Goal: Communication & Community: Ask a question

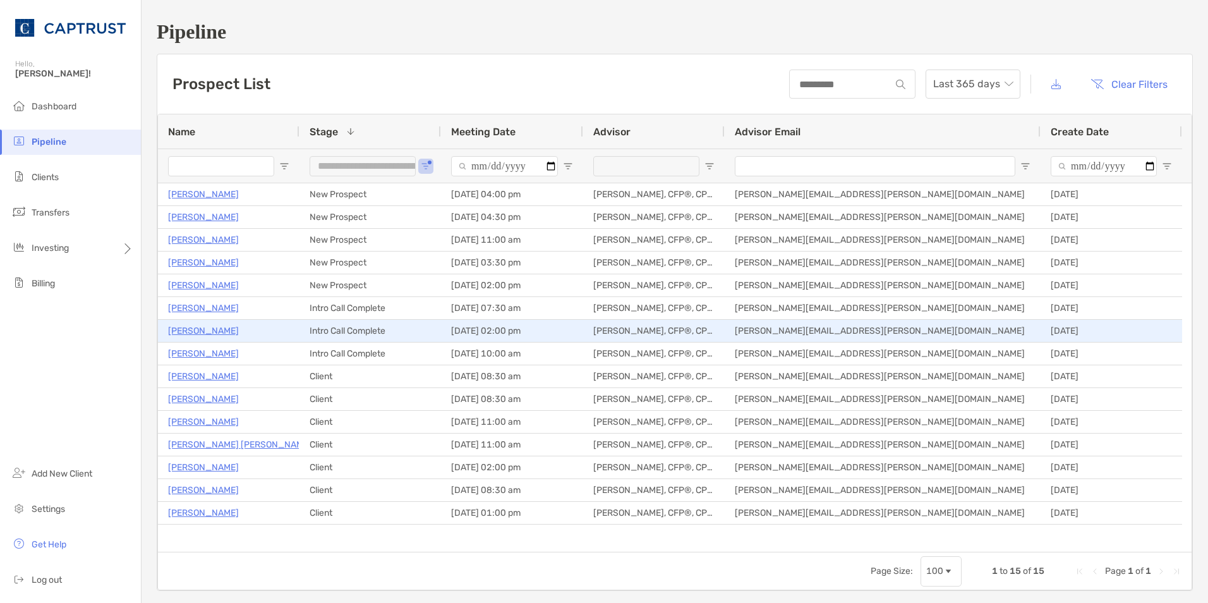
click at [195, 328] on p "[PERSON_NAME]" at bounding box center [203, 331] width 71 height 16
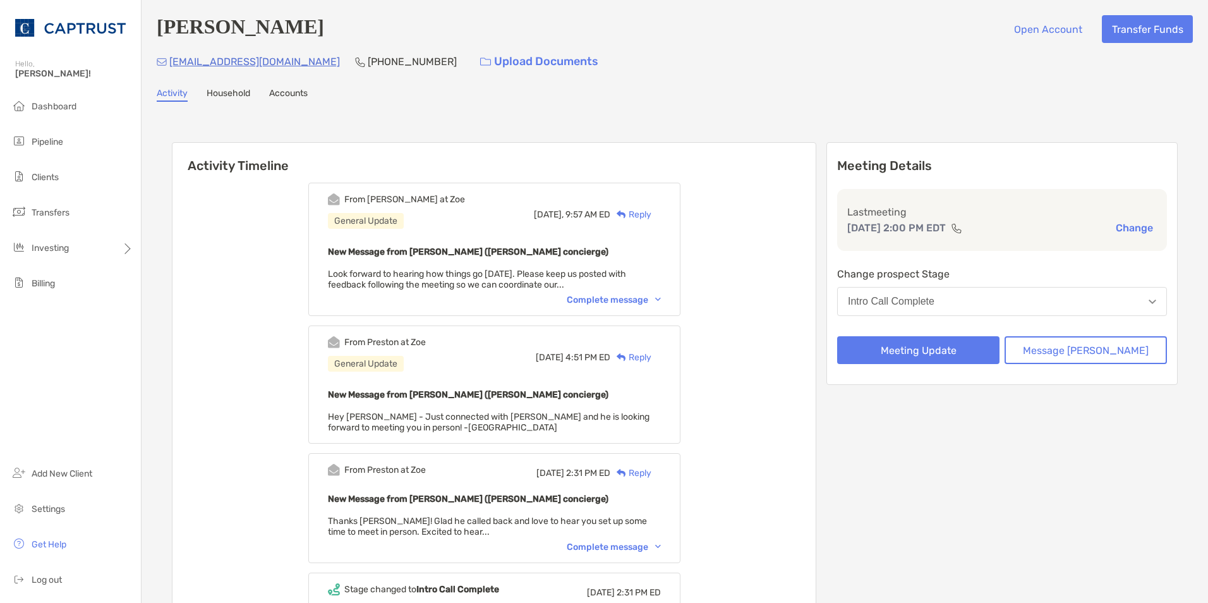
click at [1140, 308] on button "Intro Call Complete" at bounding box center [1002, 301] width 330 height 29
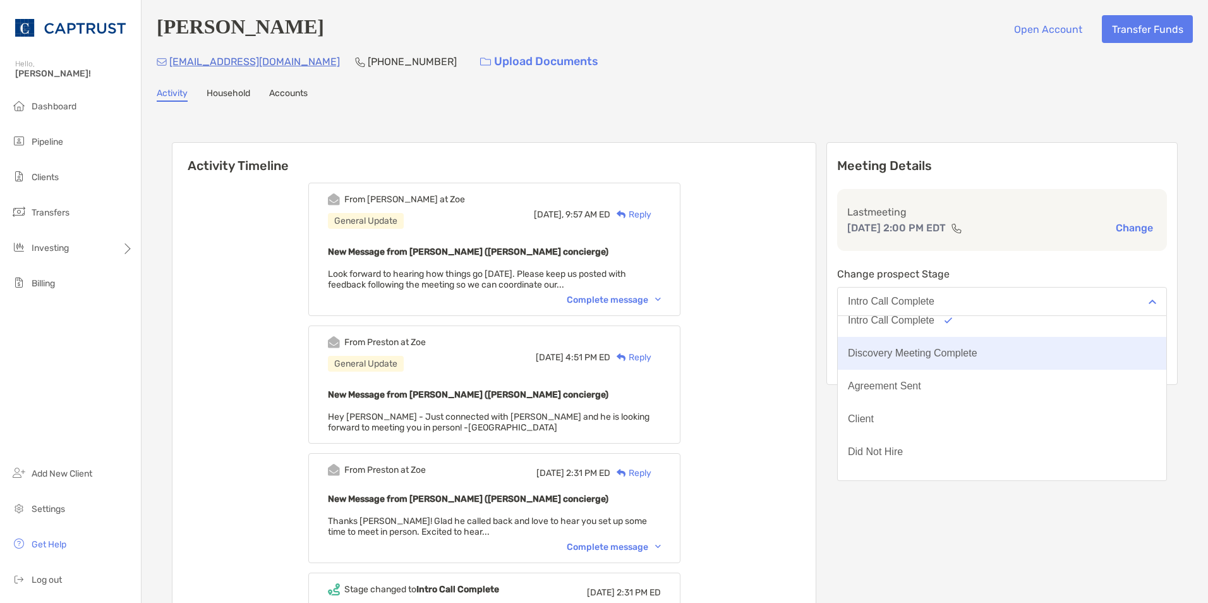
scroll to position [99, 0]
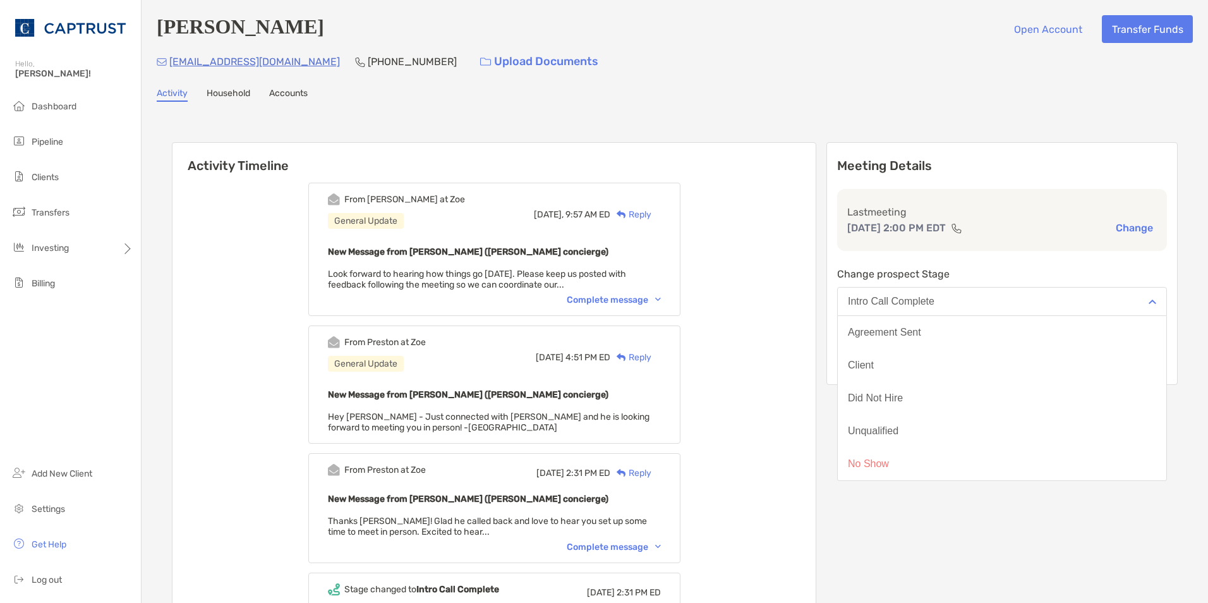
click at [1004, 63] on div "[EMAIL_ADDRESS][DOMAIN_NAME] [PHONE_NUMBER] Upload Documents" at bounding box center [675, 61] width 1036 height 27
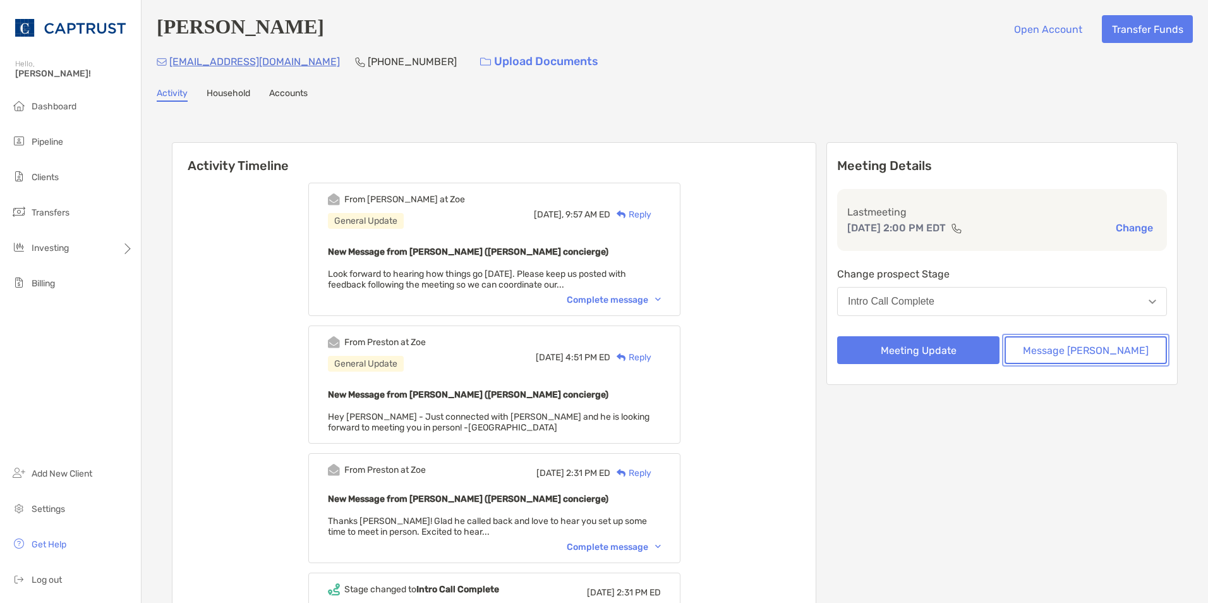
click at [1094, 353] on button "Message Zoe" at bounding box center [1085, 350] width 162 height 28
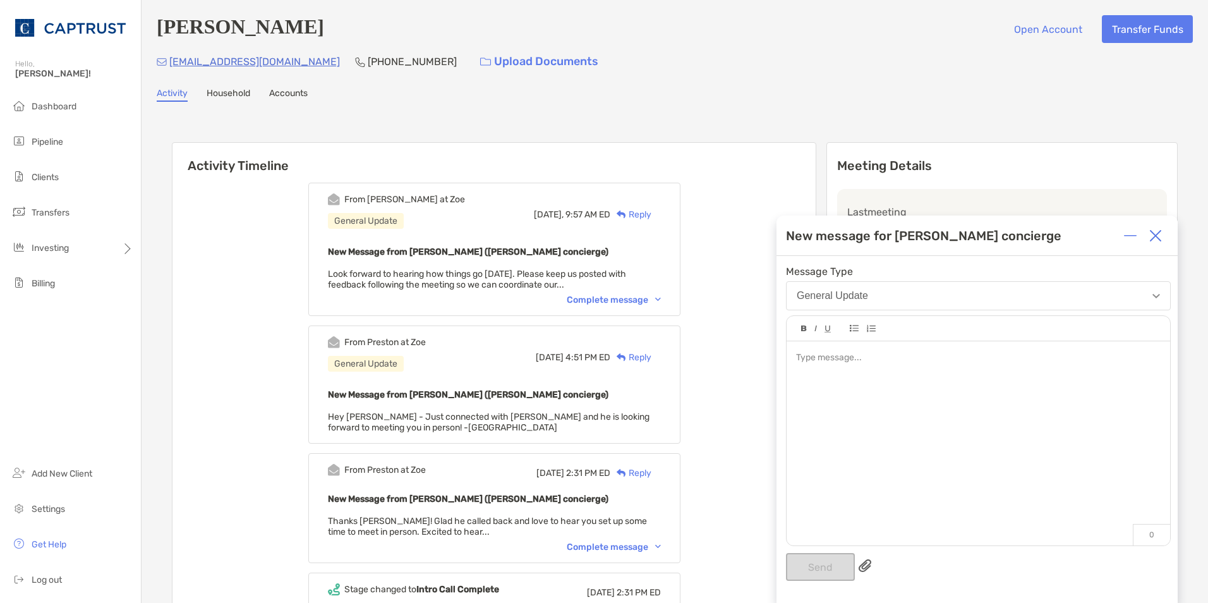
click at [957, 359] on div at bounding box center [978, 357] width 364 height 13
click at [819, 558] on button "Send" at bounding box center [820, 567] width 69 height 28
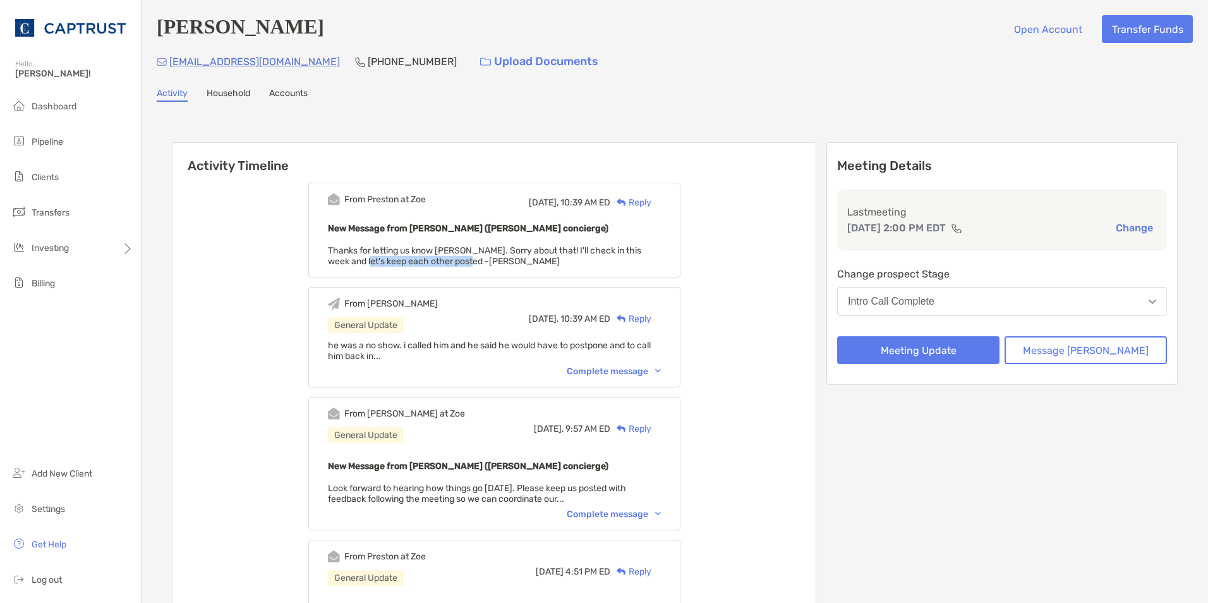
drag, startPoint x: 376, startPoint y: 266, endPoint x: 497, endPoint y: 266, distance: 120.7
click at [493, 265] on span "Thanks for letting us know Briana. Sorry about that! I'll check in this week an…" at bounding box center [484, 255] width 313 height 21
drag, startPoint x: 497, startPoint y: 266, endPoint x: 539, endPoint y: 267, distance: 42.3
click at [539, 267] on div "New Message from Preston Buhrmaster (Zoe concierge) Thanks for letting us know …" at bounding box center [494, 243] width 333 height 46
click at [53, 107] on span "Dashboard" at bounding box center [54, 106] width 45 height 11
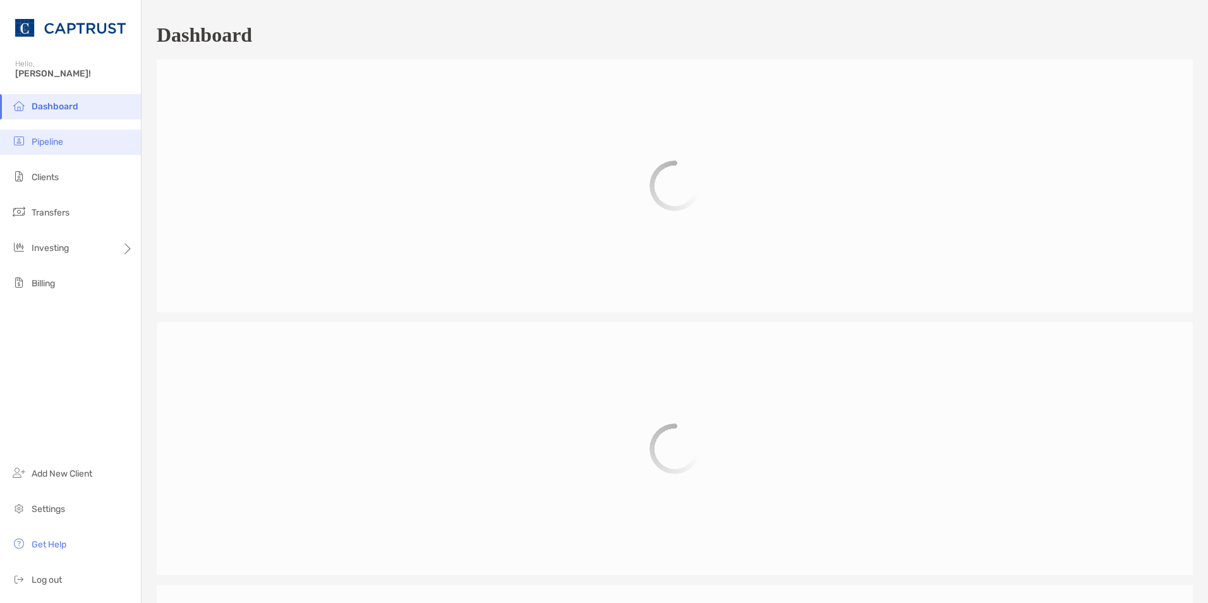
click at [63, 140] on span "Pipeline" at bounding box center [48, 141] width 32 height 11
